Goal: Find specific page/section: Find specific page/section

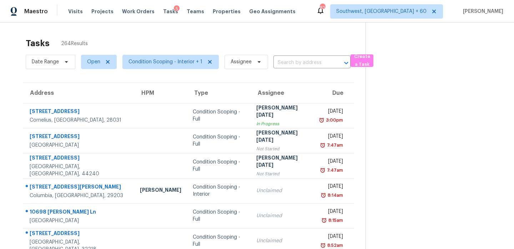
click at [294, 69] on div "Date Range Open Condition Scoping - Interior + 1 Assignee ​" at bounding box center [188, 62] width 325 height 19
click at [297, 64] on input "text" at bounding box center [302, 62] width 57 height 11
paste input "[STREET_ADDRESS]"
type input "[STREET_ADDRESS]"
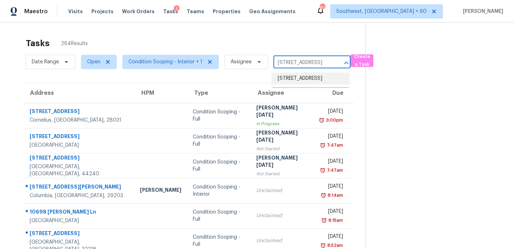
click at [299, 84] on li "[STREET_ADDRESS]" at bounding box center [310, 79] width 77 height 12
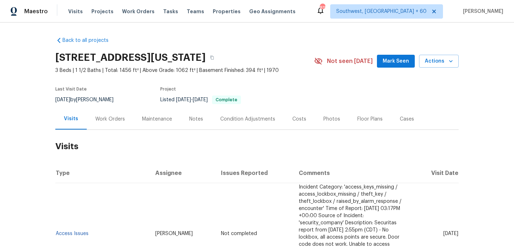
scroll to position [16, 0]
